Goal: Task Accomplishment & Management: Use online tool/utility

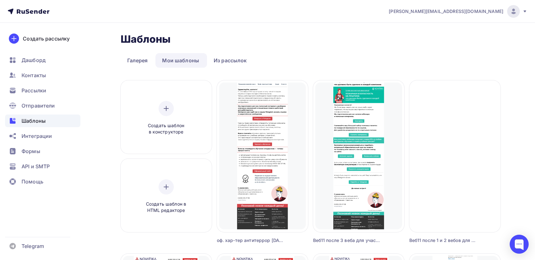
scroll to position [35, 0]
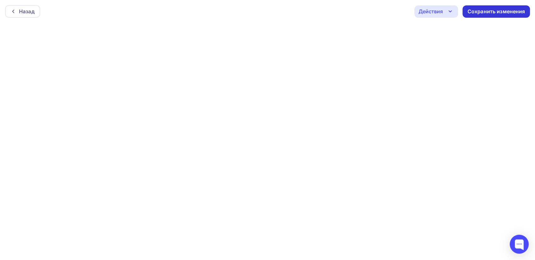
click at [486, 7] on div "Сохранить изменения" at bounding box center [496, 11] width 67 height 12
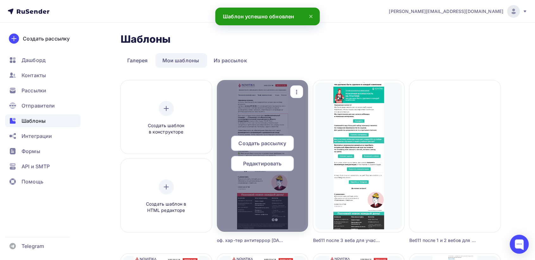
click at [263, 163] on span "Редактировать" at bounding box center [262, 164] width 39 height 8
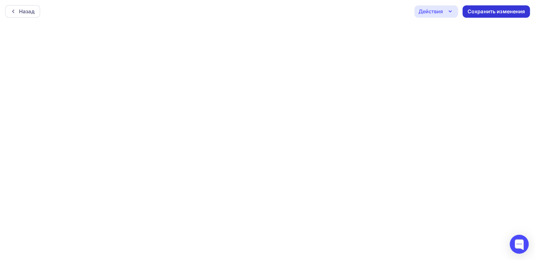
click at [479, 14] on div "Сохранить изменения" at bounding box center [497, 11] width 58 height 7
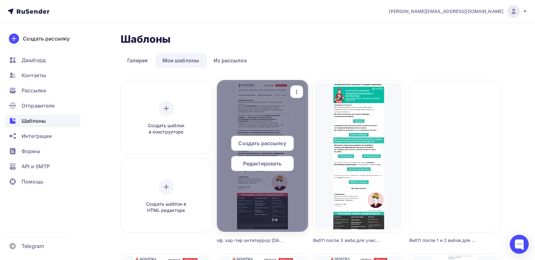
click at [256, 167] on div "Редактировать" at bounding box center [262, 163] width 63 height 15
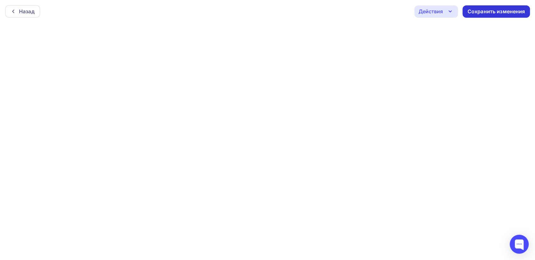
click at [471, 13] on div "Сохранить изменения" at bounding box center [497, 11] width 58 height 7
